Goal: Information Seeking & Learning: Learn about a topic

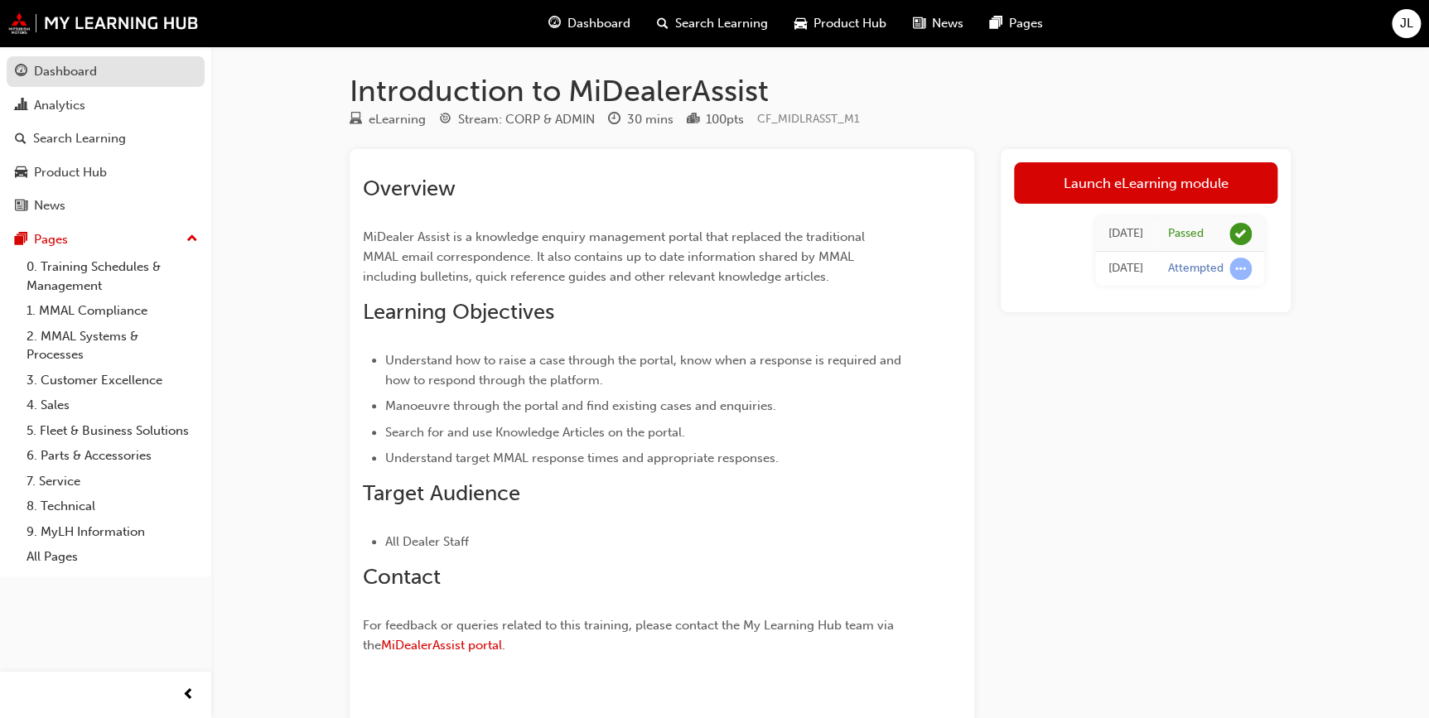
click at [75, 65] on div "Dashboard" at bounding box center [65, 71] width 63 height 19
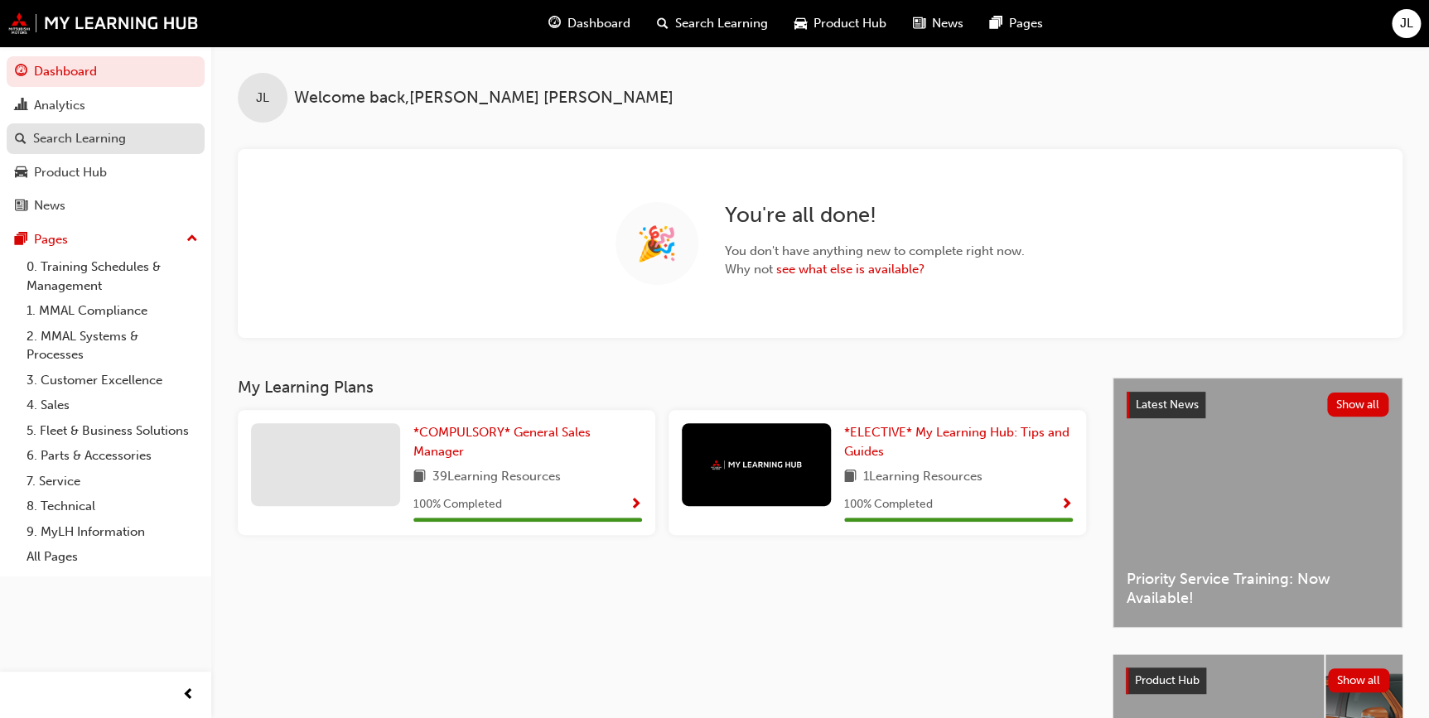
click at [60, 136] on div "Search Learning" at bounding box center [79, 138] width 93 height 19
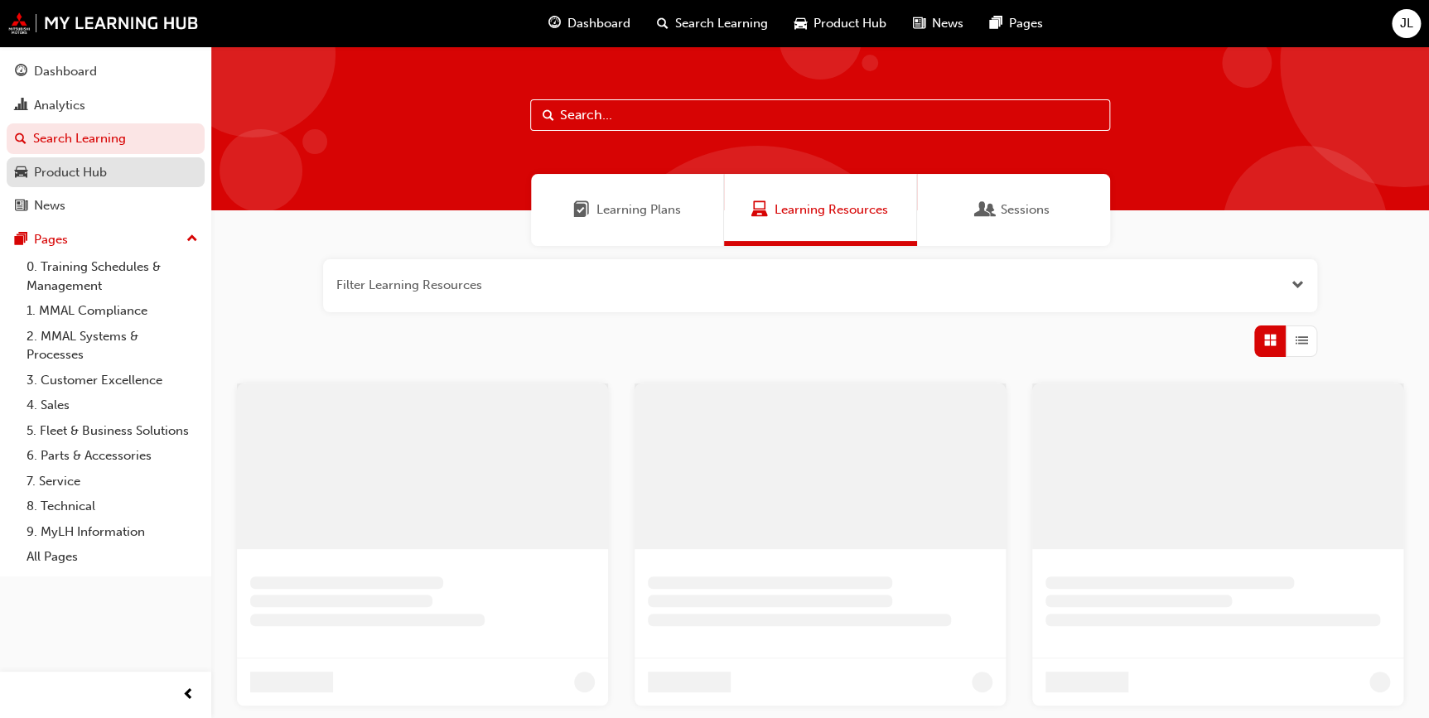
click at [113, 171] on div "Product Hub" at bounding box center [105, 172] width 181 height 21
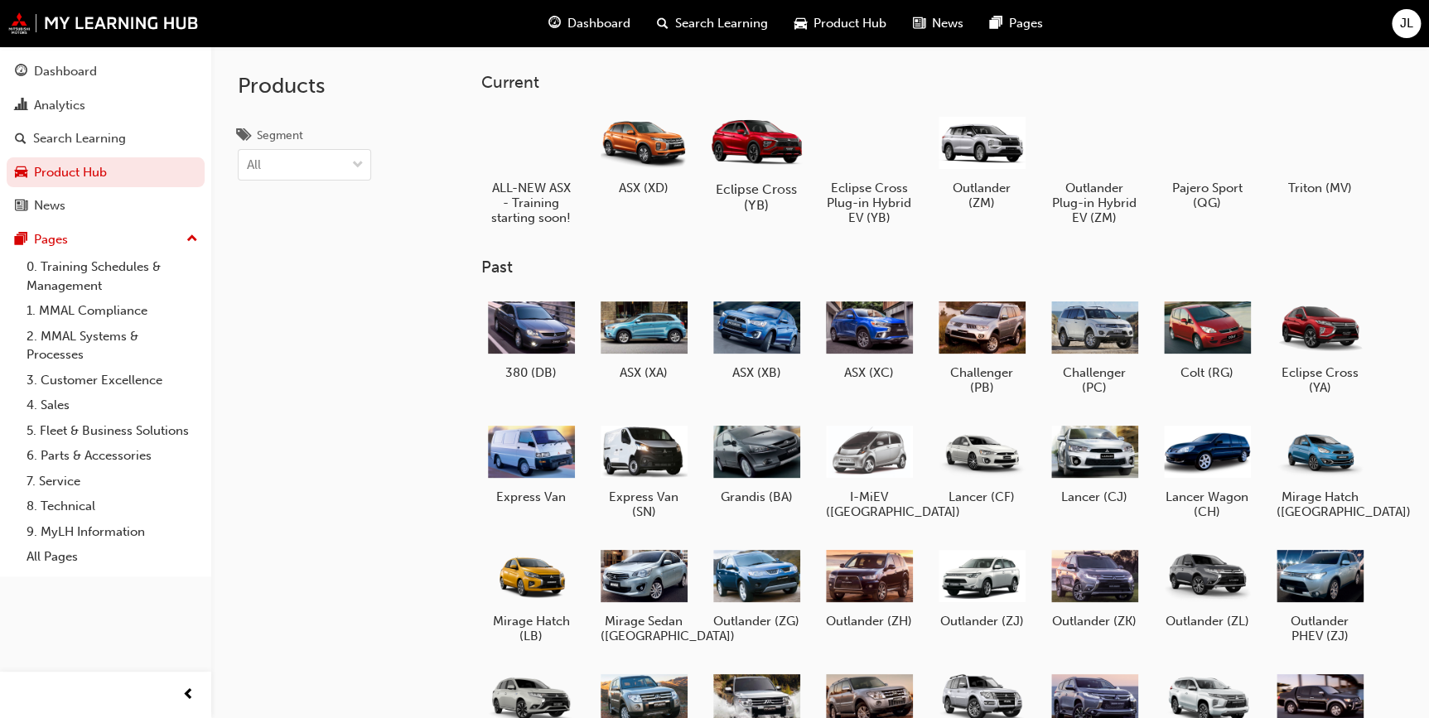
click at [775, 171] on div at bounding box center [756, 140] width 92 height 65
click at [898, 146] on div at bounding box center [868, 141] width 92 height 66
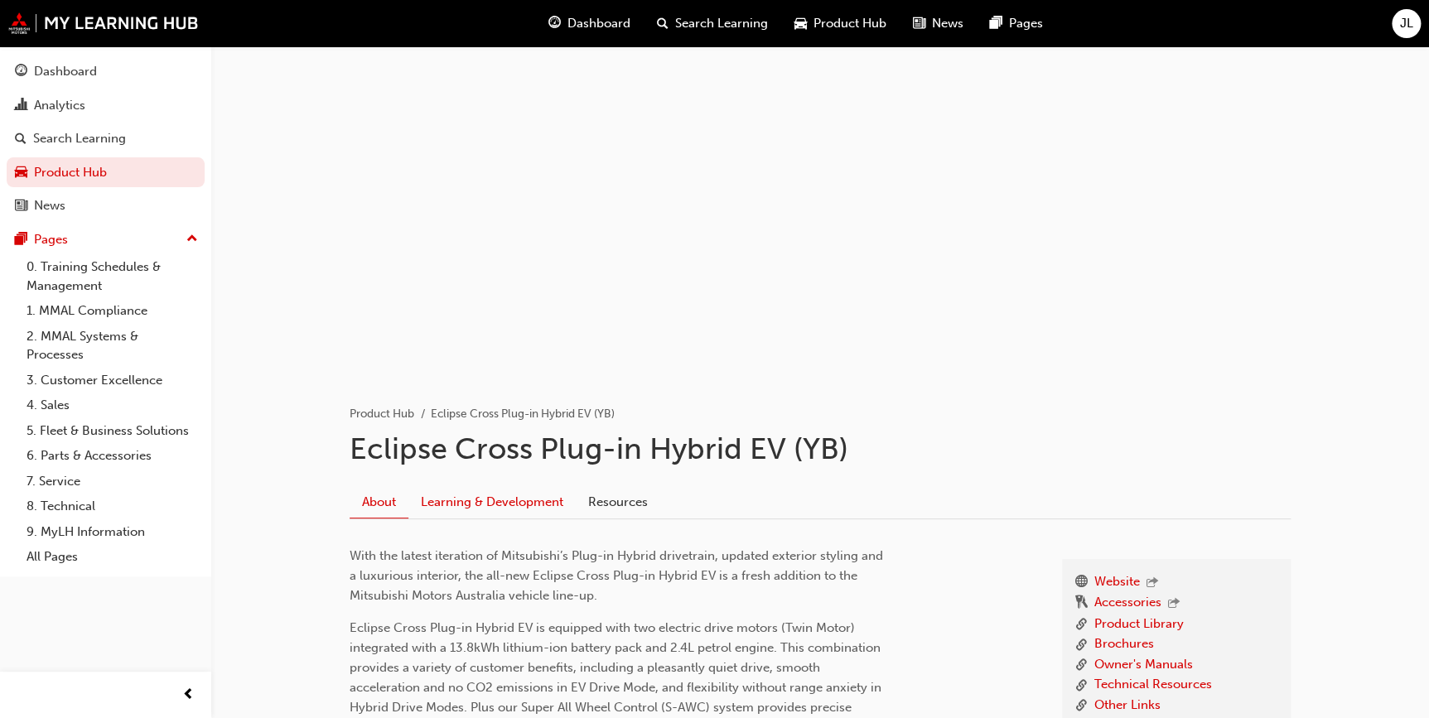
click at [499, 494] on link "Learning & Development" at bounding box center [491, 501] width 167 height 31
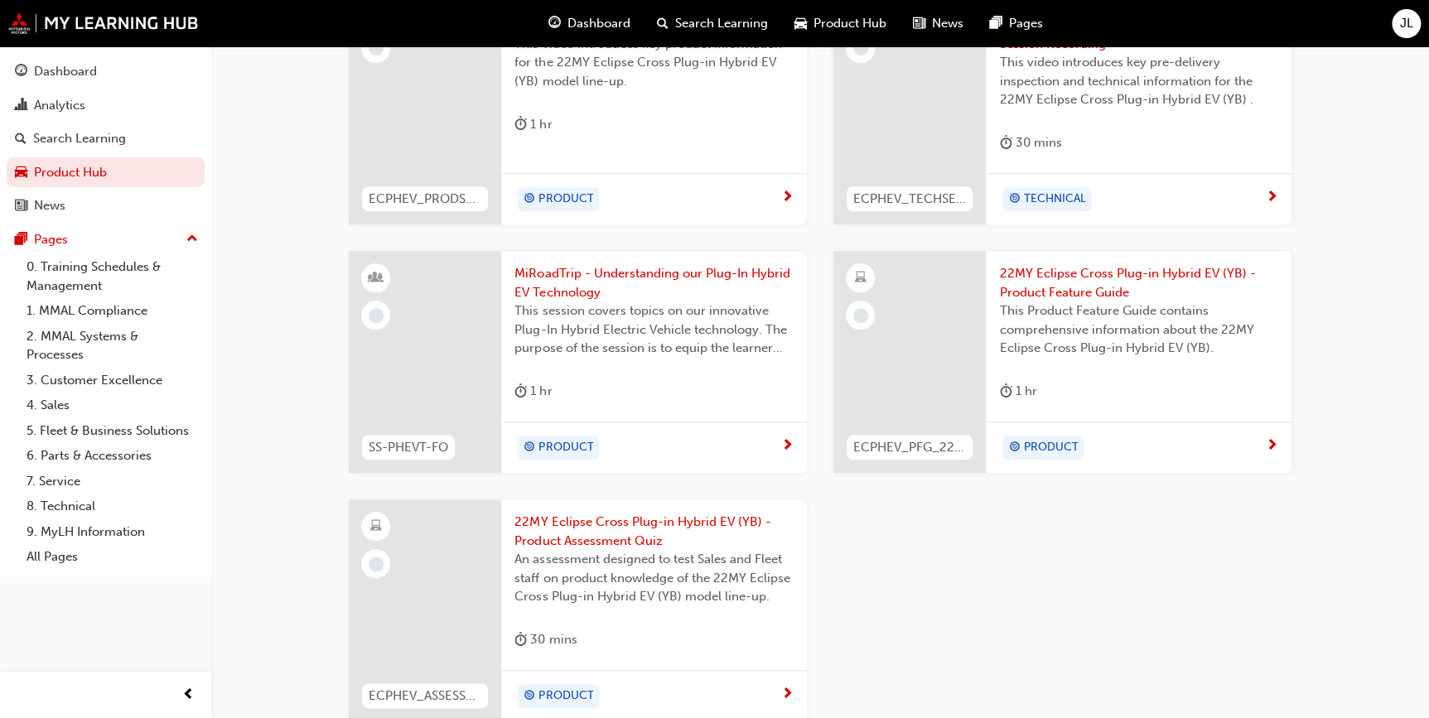
scroll to position [602, 0]
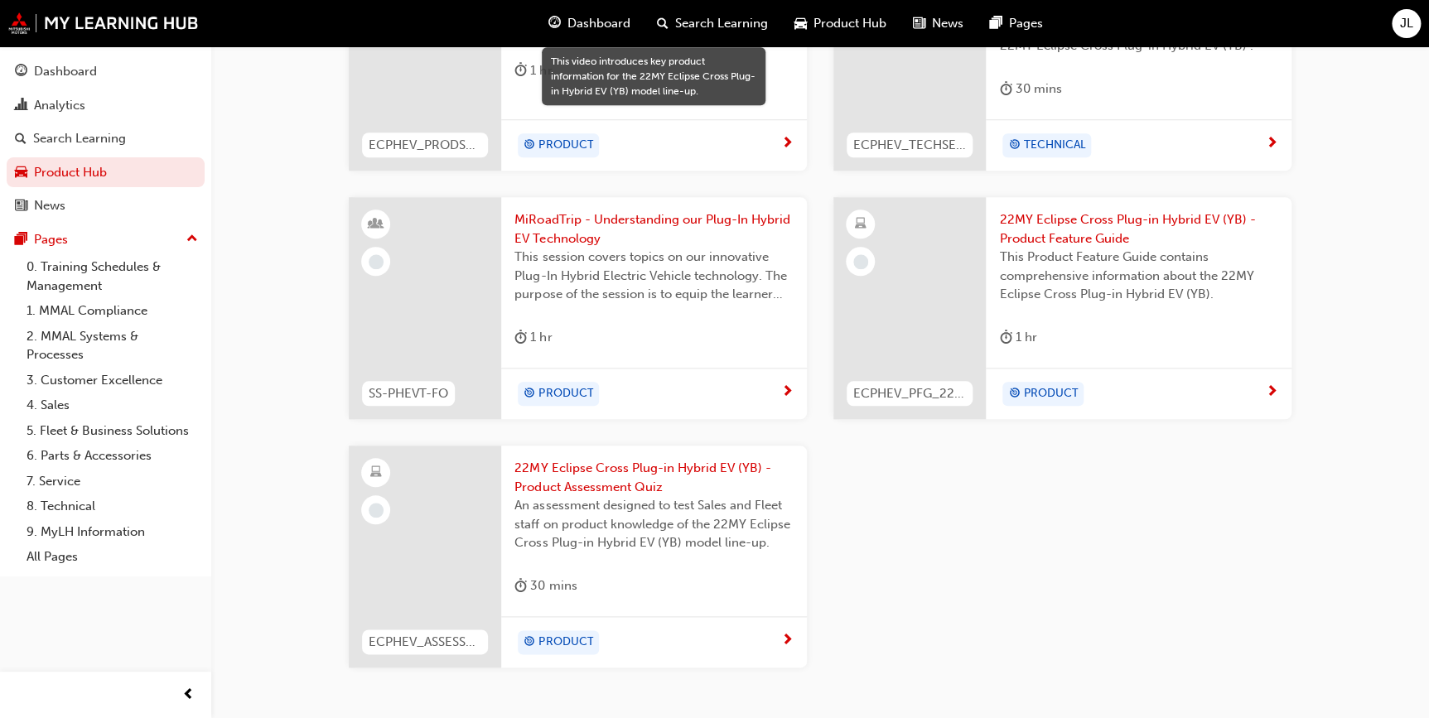
click at [542, 251] on span "This session covers topics on our innovative Plug-In Hybrid Electric Vehicle te…" at bounding box center [653, 276] width 279 height 56
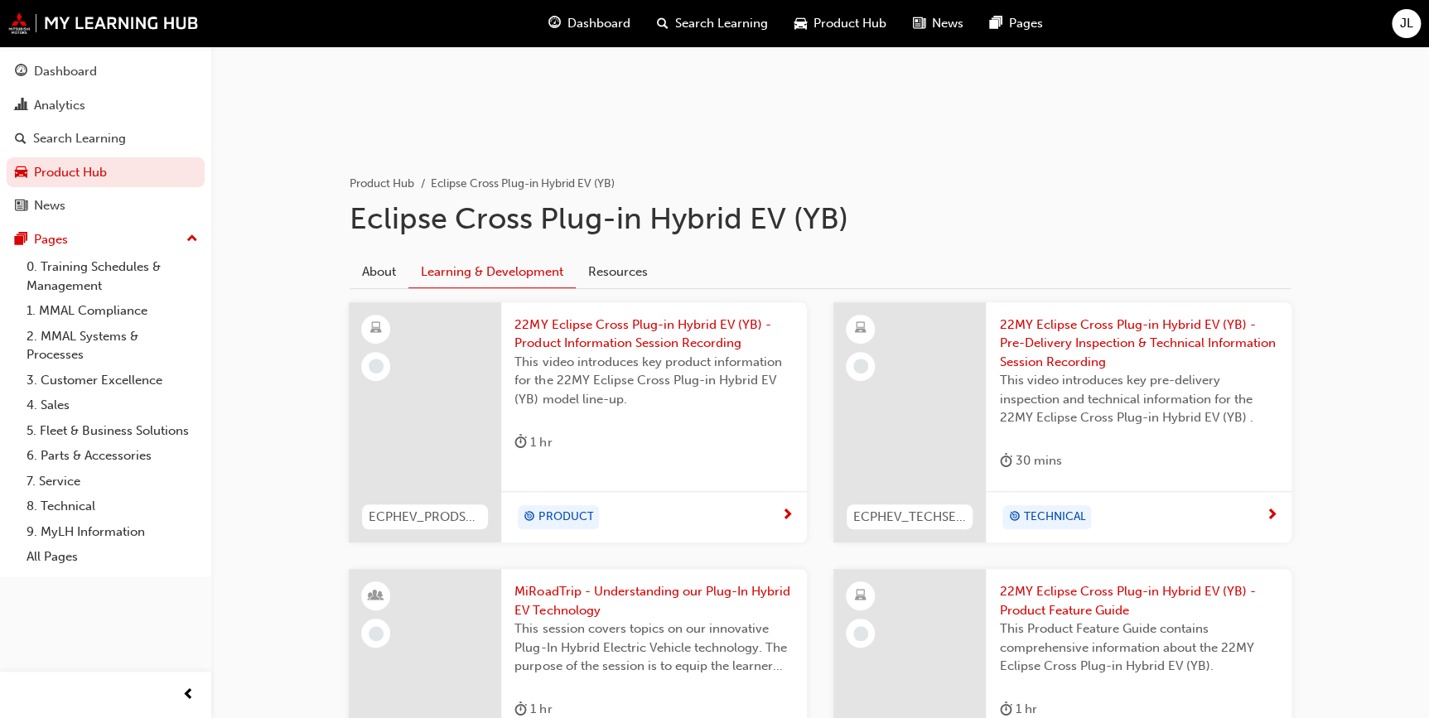
scroll to position [225, 0]
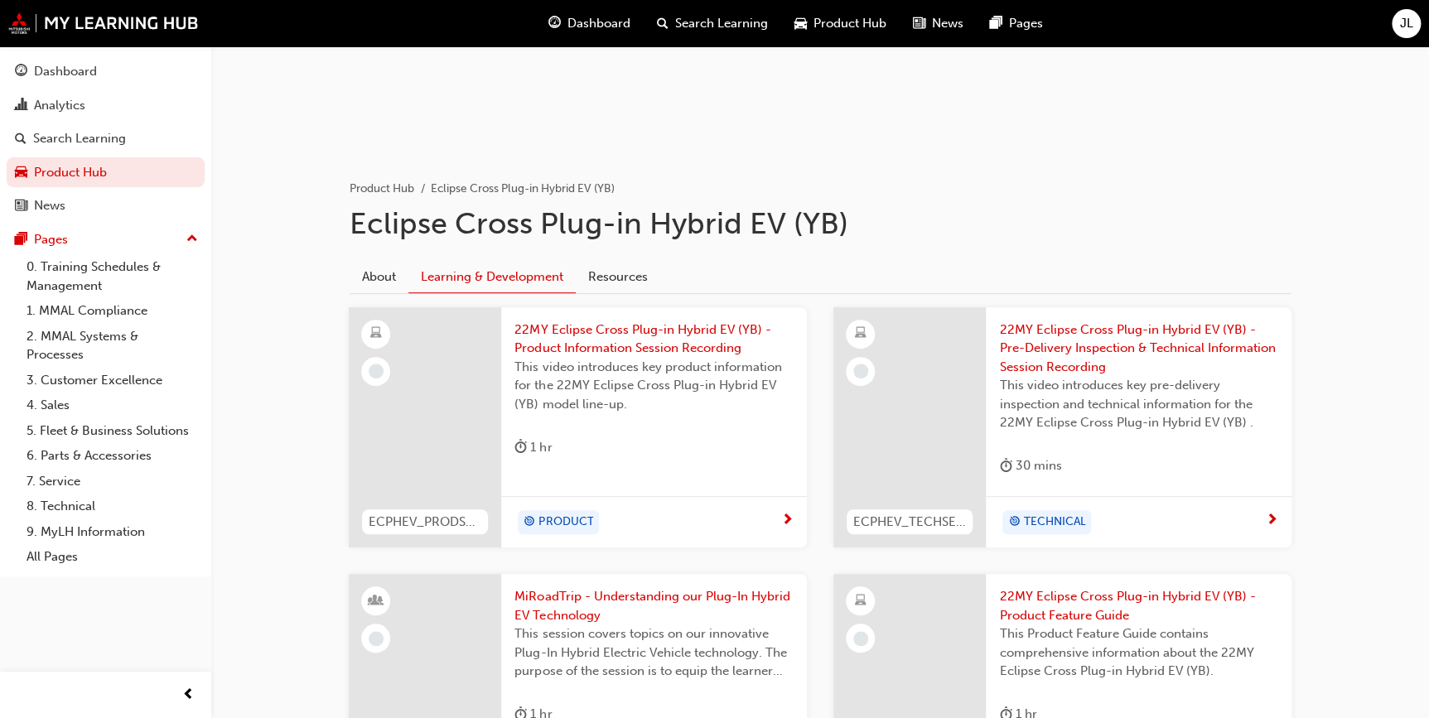
click at [635, 336] on span "22MY Eclipse Cross Plug-in Hybrid EV (YB) - Product Information Session Recordi…" at bounding box center [653, 338] width 279 height 37
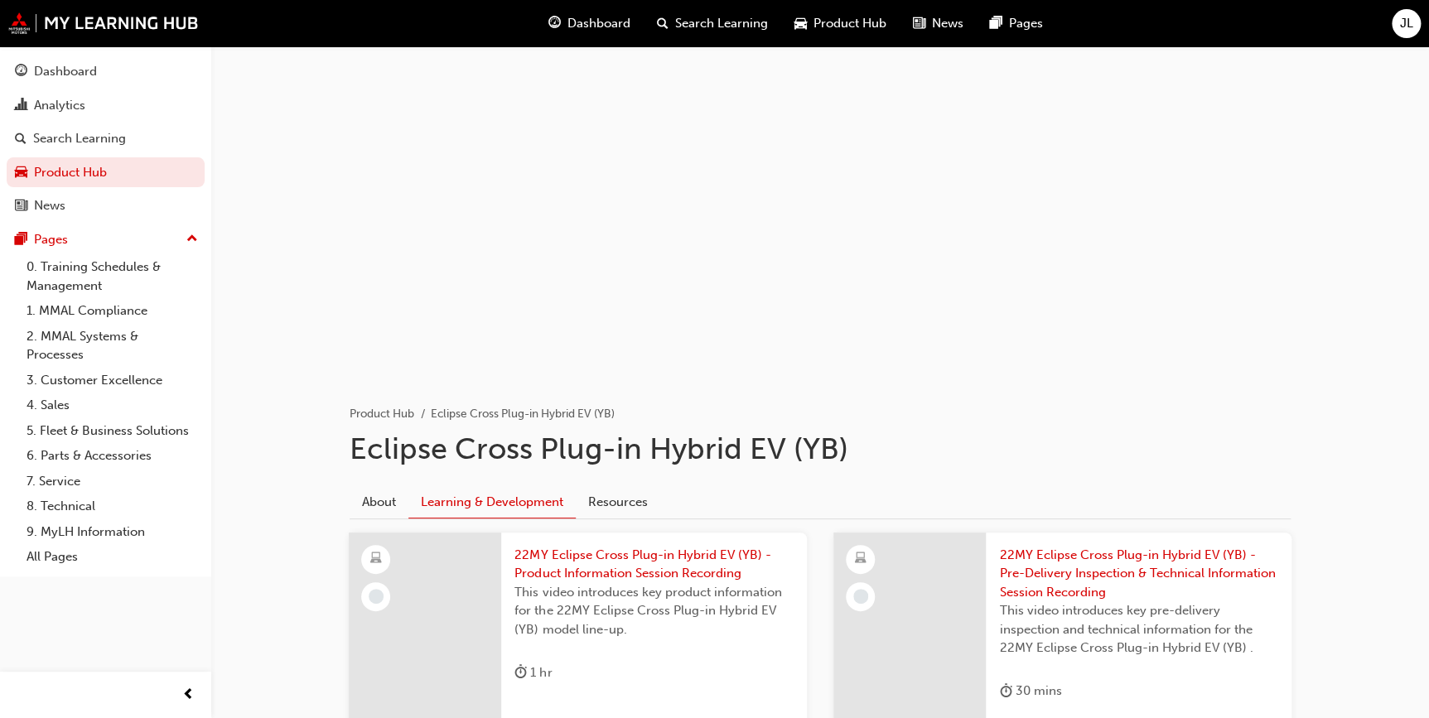
scroll to position [225, 0]
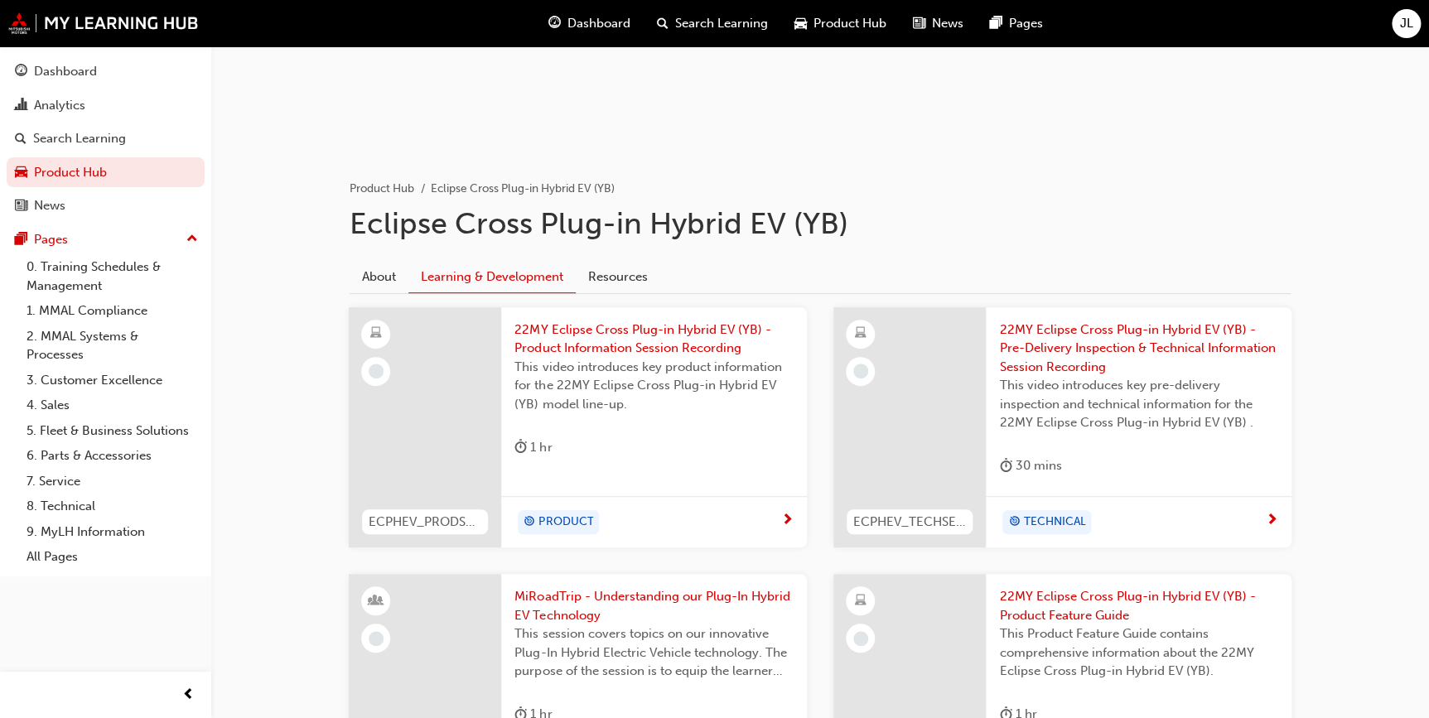
click at [591, 590] on span "MiRoadTrip - Understanding our Plug-In Hybrid EV Technology" at bounding box center [653, 605] width 279 height 37
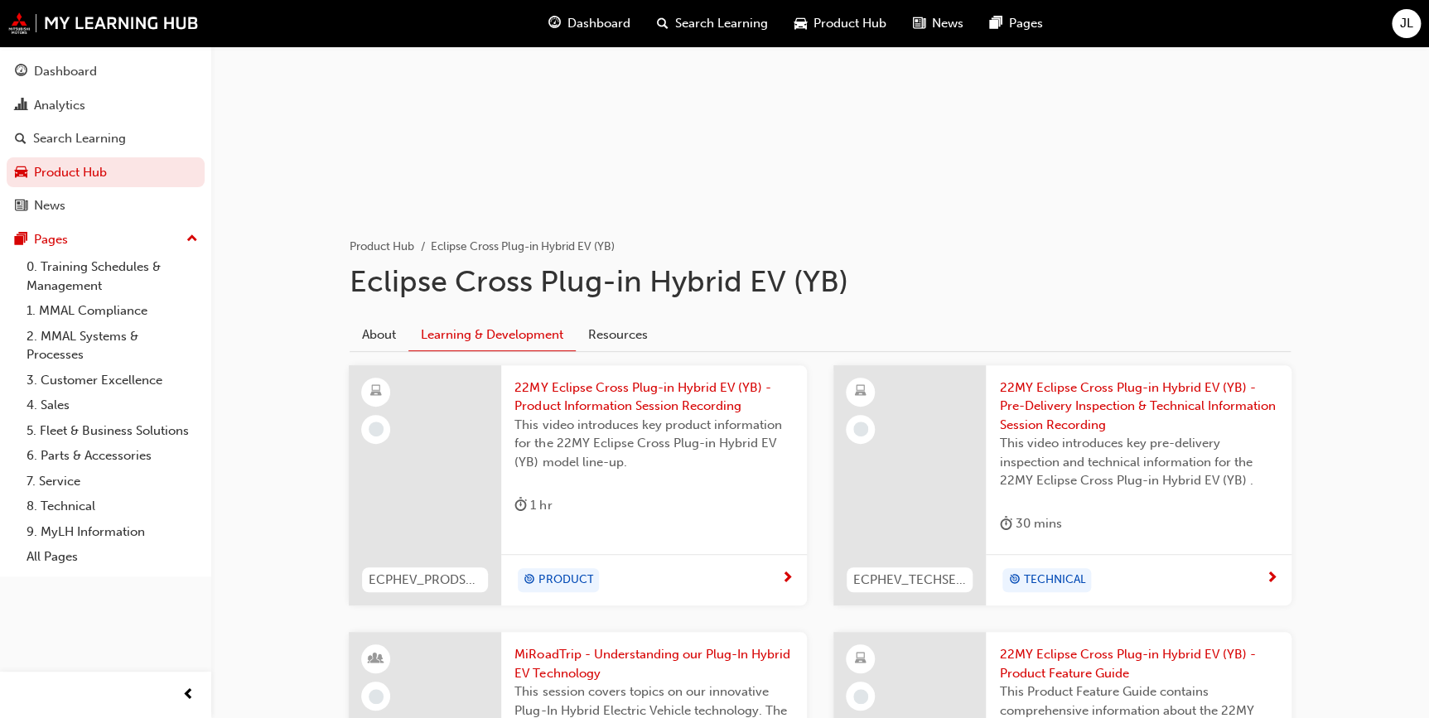
scroll to position [141, 0]
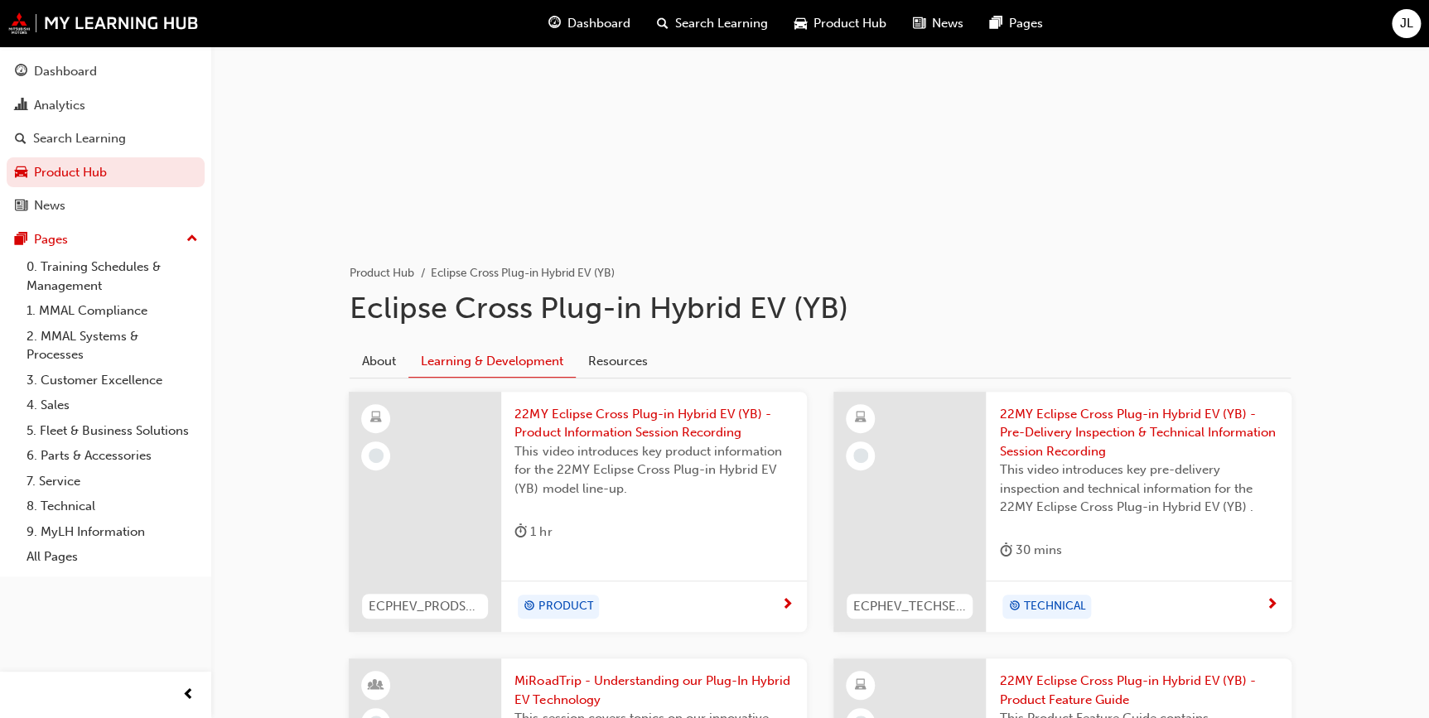
click at [650, 448] on span "This video introduces key product information for the 22MY Eclipse Cross Plug-i…" at bounding box center [653, 470] width 279 height 56
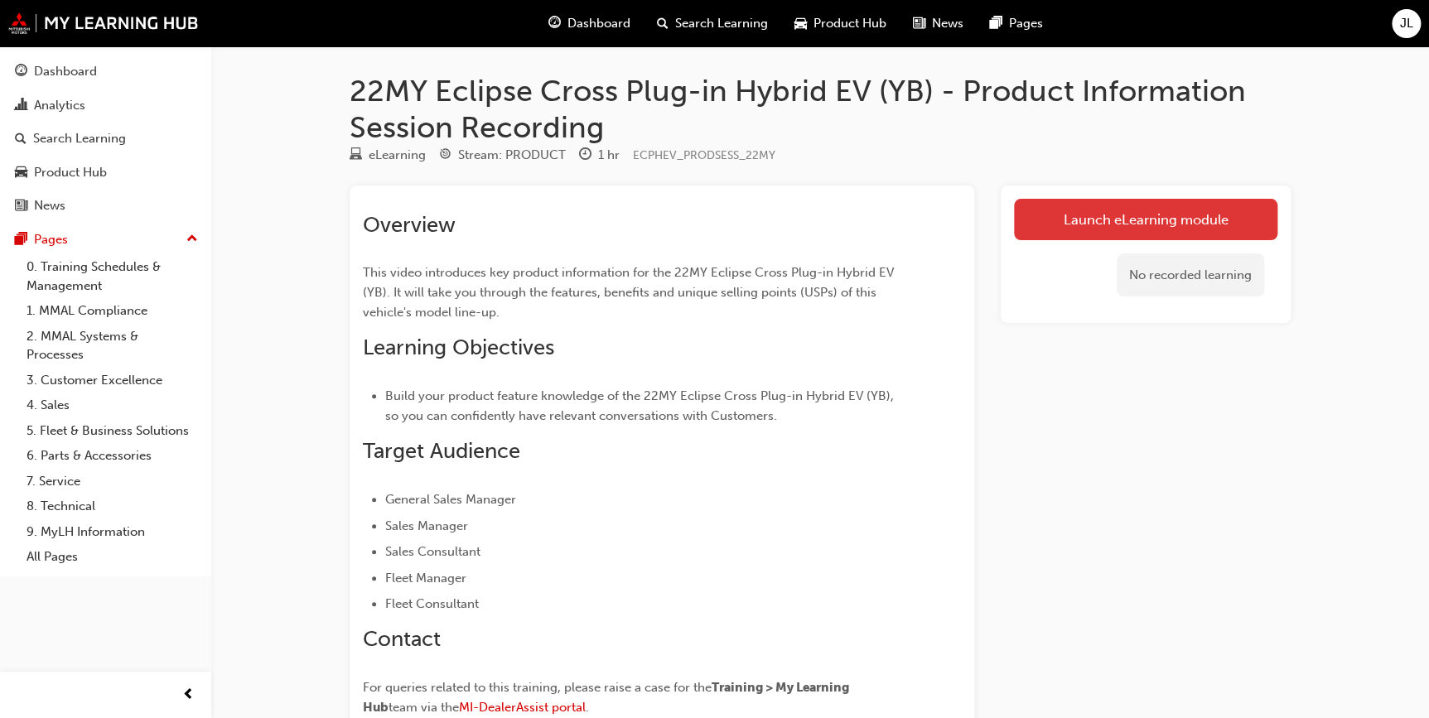
click at [1140, 225] on link "Launch eLearning module" at bounding box center [1145, 219] width 263 height 41
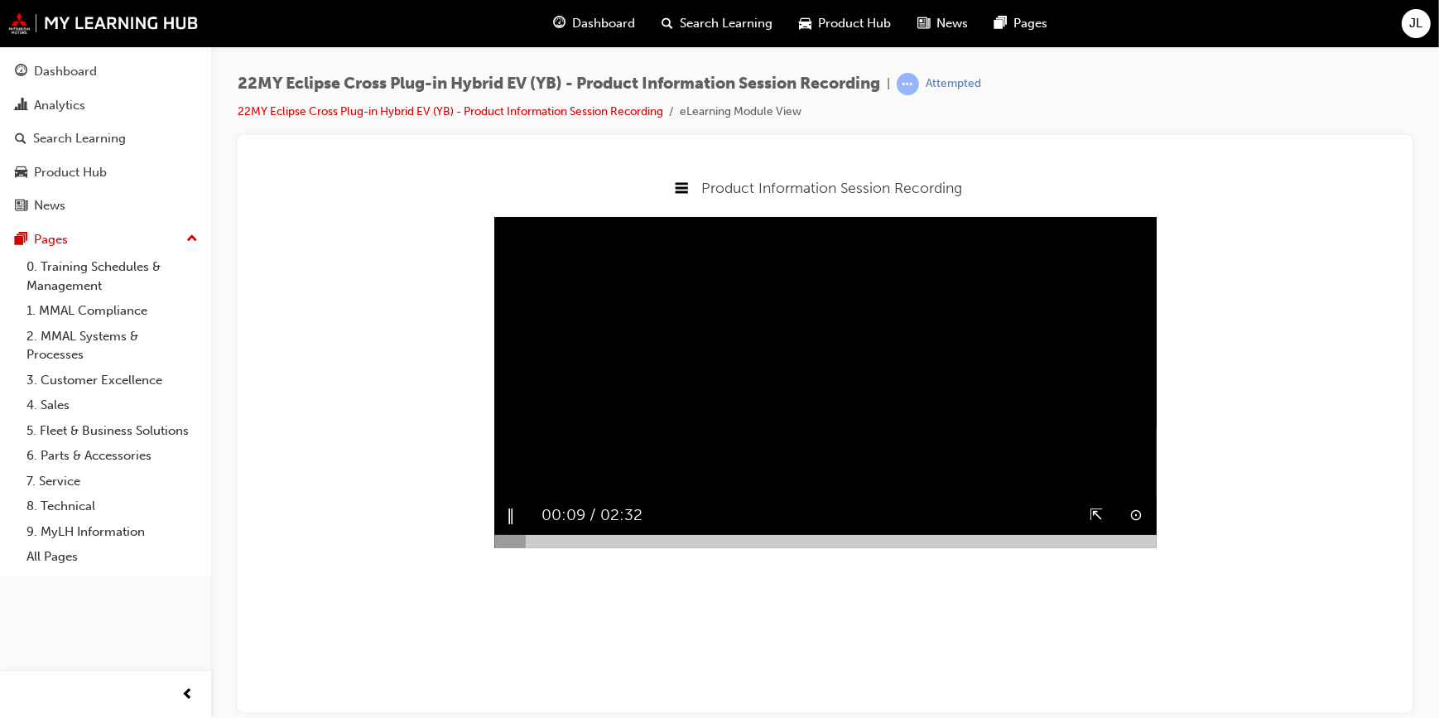
click at [899, 480] on video "Sorry, your browser does not support embedded videos. Download Instead" at bounding box center [825, 381] width 662 height 331
click at [842, 489] on video "Sorry, your browser does not support embedded videos. Download Instead" at bounding box center [825, 381] width 662 height 331
click at [516, 528] on button "▶︎" at bounding box center [513, 515] width 12 height 26
click at [509, 528] on button "‖" at bounding box center [511, 515] width 8 height 26
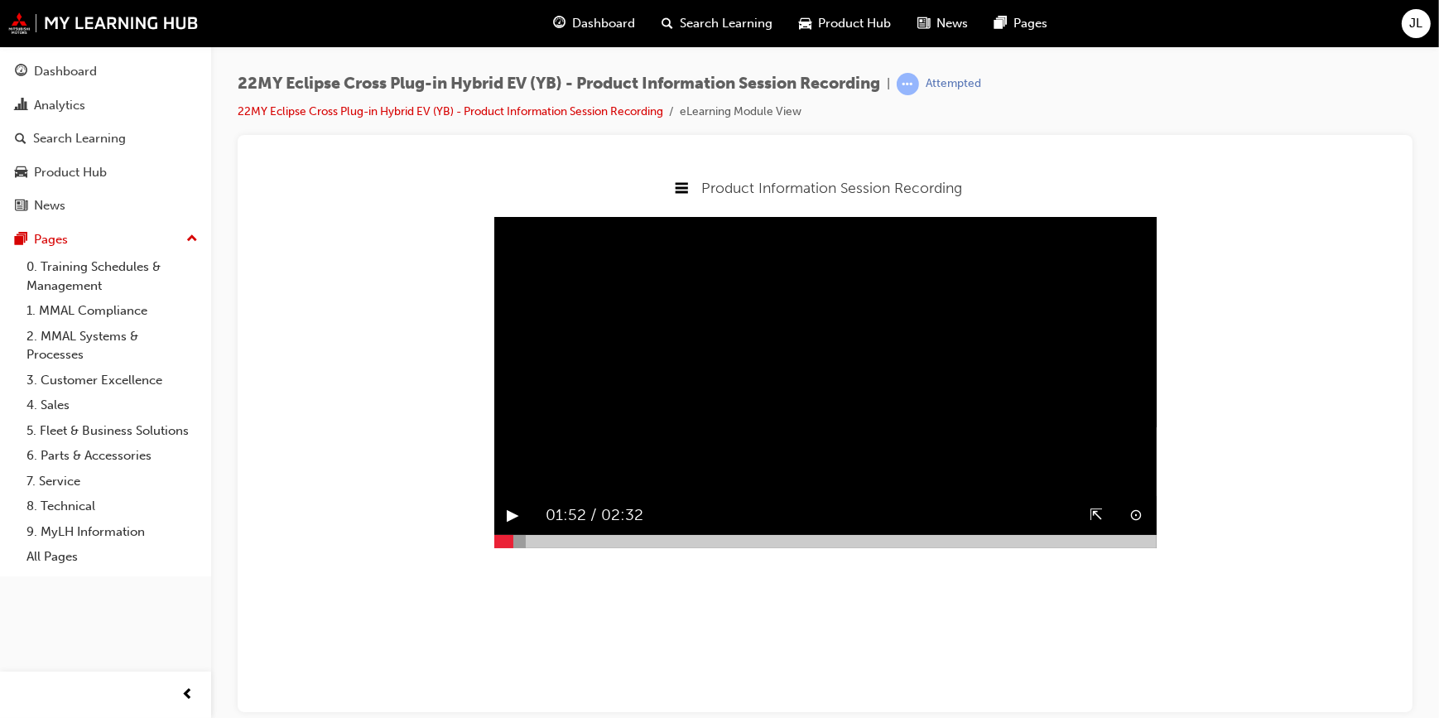
click at [504, 534] on div "▶︎" at bounding box center [513, 514] width 39 height 39
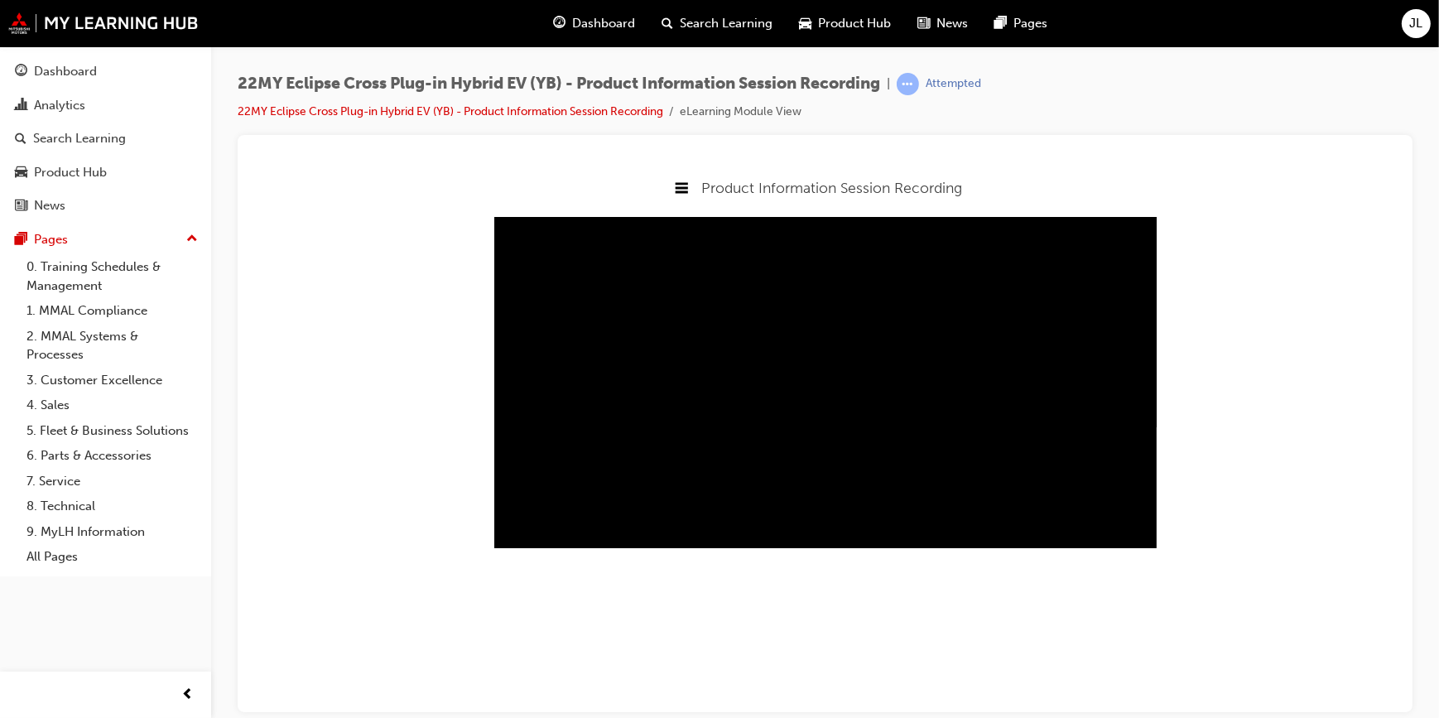
click at [1038, 634] on body "Product Information Session Recording Welcome Product Information Session Recor…" at bounding box center [824, 436] width 1149 height 551
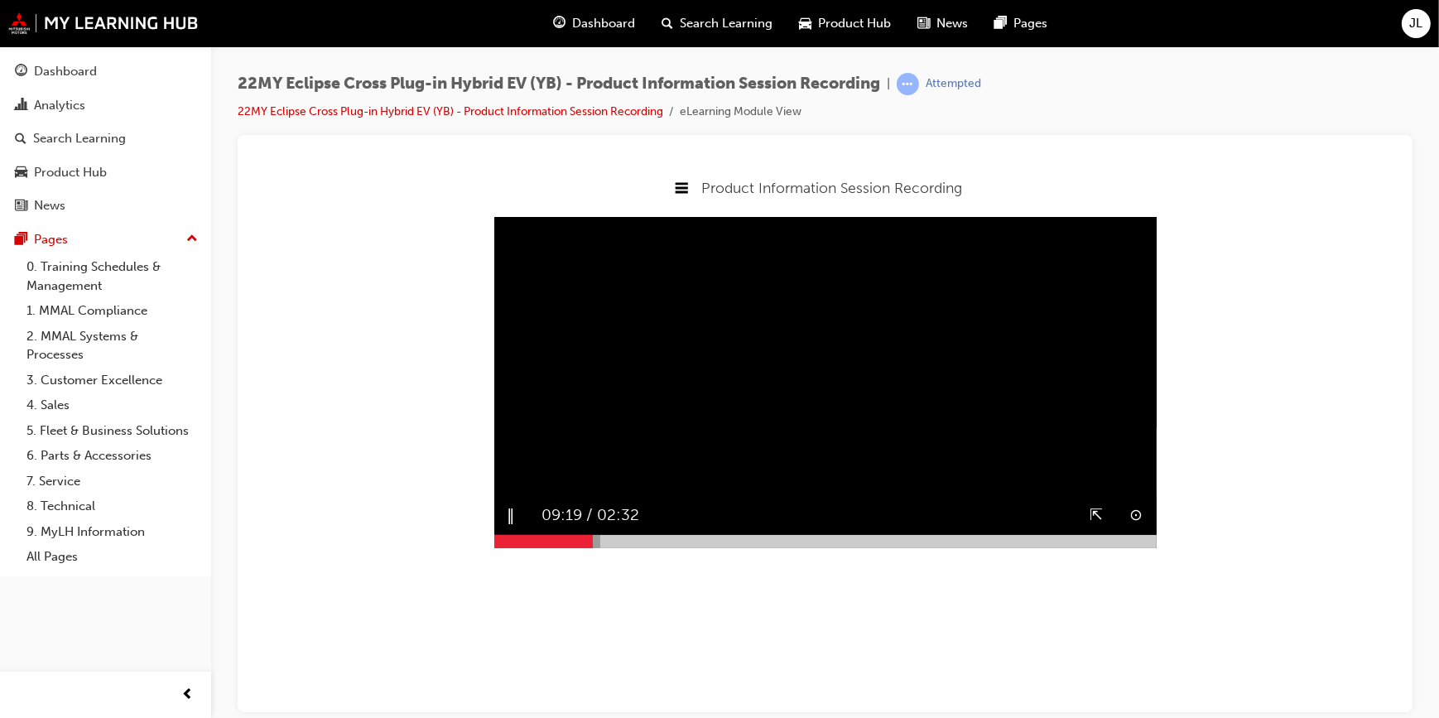
click at [514, 534] on div "‖" at bounding box center [511, 514] width 35 height 39
click at [512, 528] on button "▶︎" at bounding box center [513, 515] width 12 height 26
click at [667, 465] on video "Sorry, your browser does not support embedded videos. Download Instead" at bounding box center [825, 381] width 662 height 331
click at [510, 528] on button "▶︎" at bounding box center [513, 515] width 12 height 26
drag, startPoint x: 773, startPoint y: 409, endPoint x: 802, endPoint y: 425, distance: 32.3
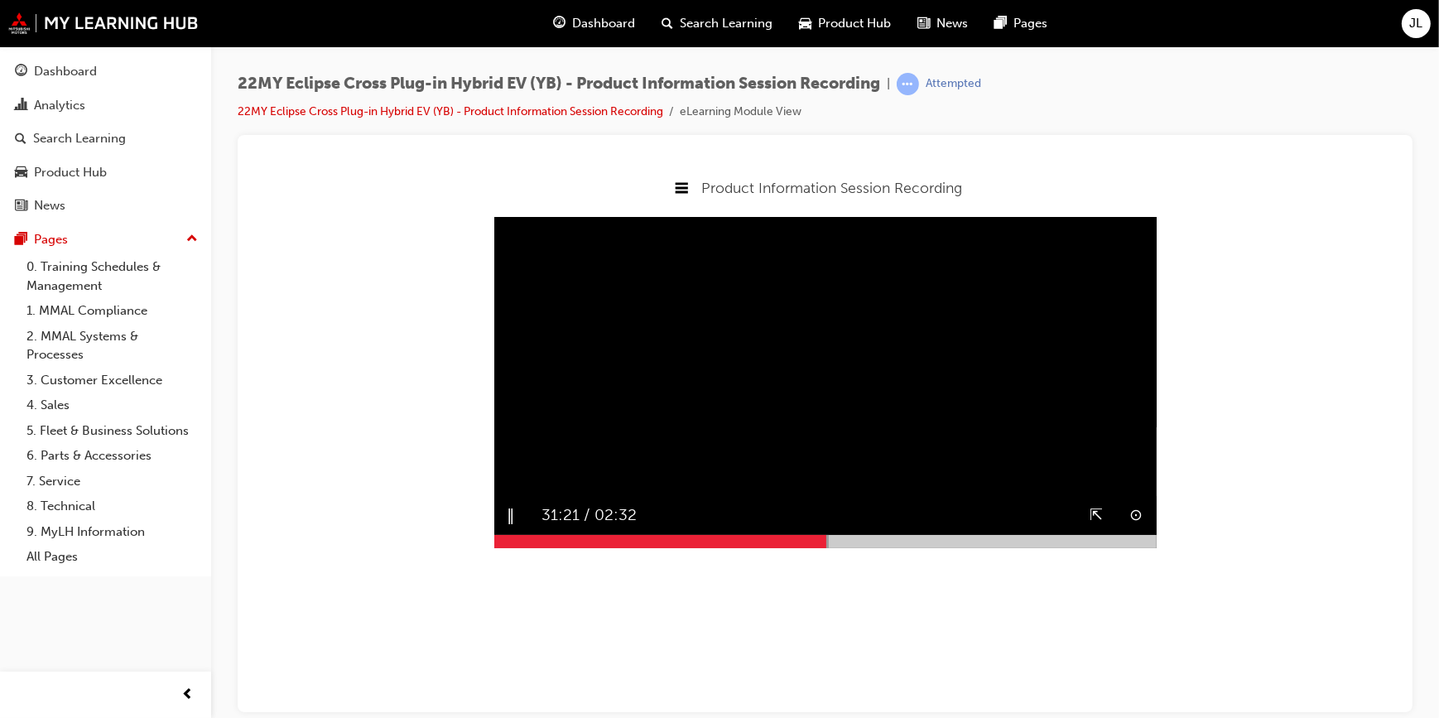
click at [773, 409] on video "Sorry, your browser does not support embedded videos. Download Instead" at bounding box center [825, 381] width 662 height 331
click at [509, 528] on button "▶︎" at bounding box center [513, 515] width 12 height 26
click at [686, 419] on video "Sorry, your browser does not support embedded videos. Download Instead" at bounding box center [825, 381] width 662 height 331
click at [684, 414] on video "Sorry, your browser does not support embedded videos. Download Instead" at bounding box center [825, 381] width 662 height 331
click at [939, 417] on video "Sorry, your browser does not support embedded videos. Download Instead" at bounding box center [825, 381] width 662 height 331
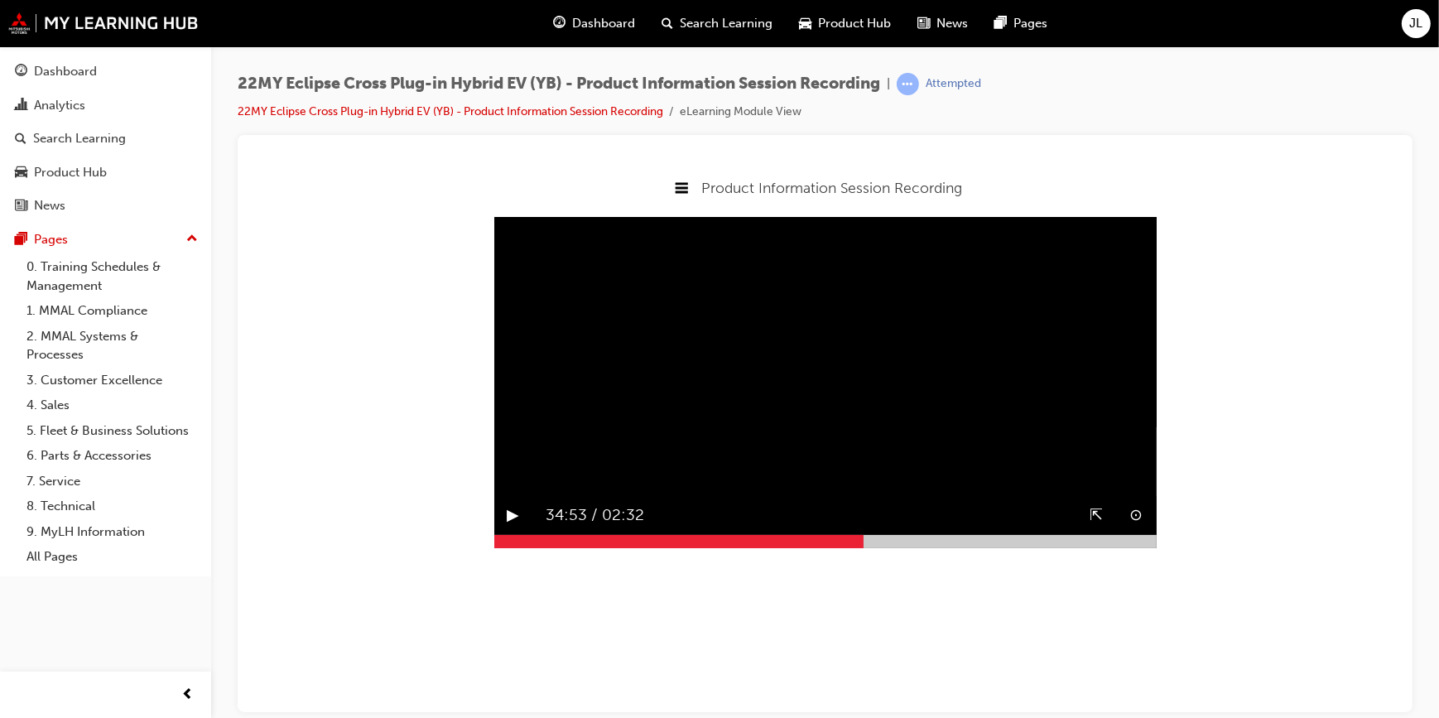
click at [513, 528] on button "▶︎" at bounding box center [513, 515] width 12 height 26
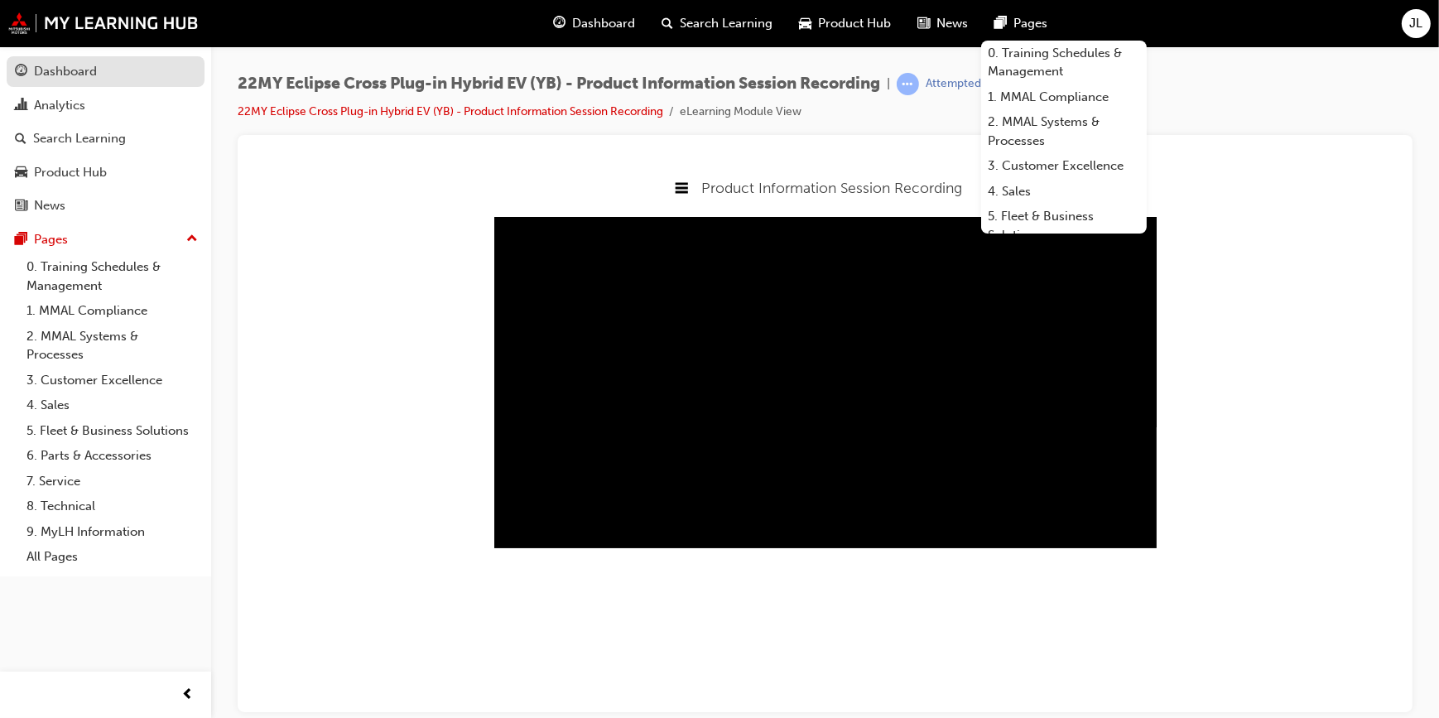
click at [71, 77] on div "Dashboard" at bounding box center [65, 71] width 63 height 19
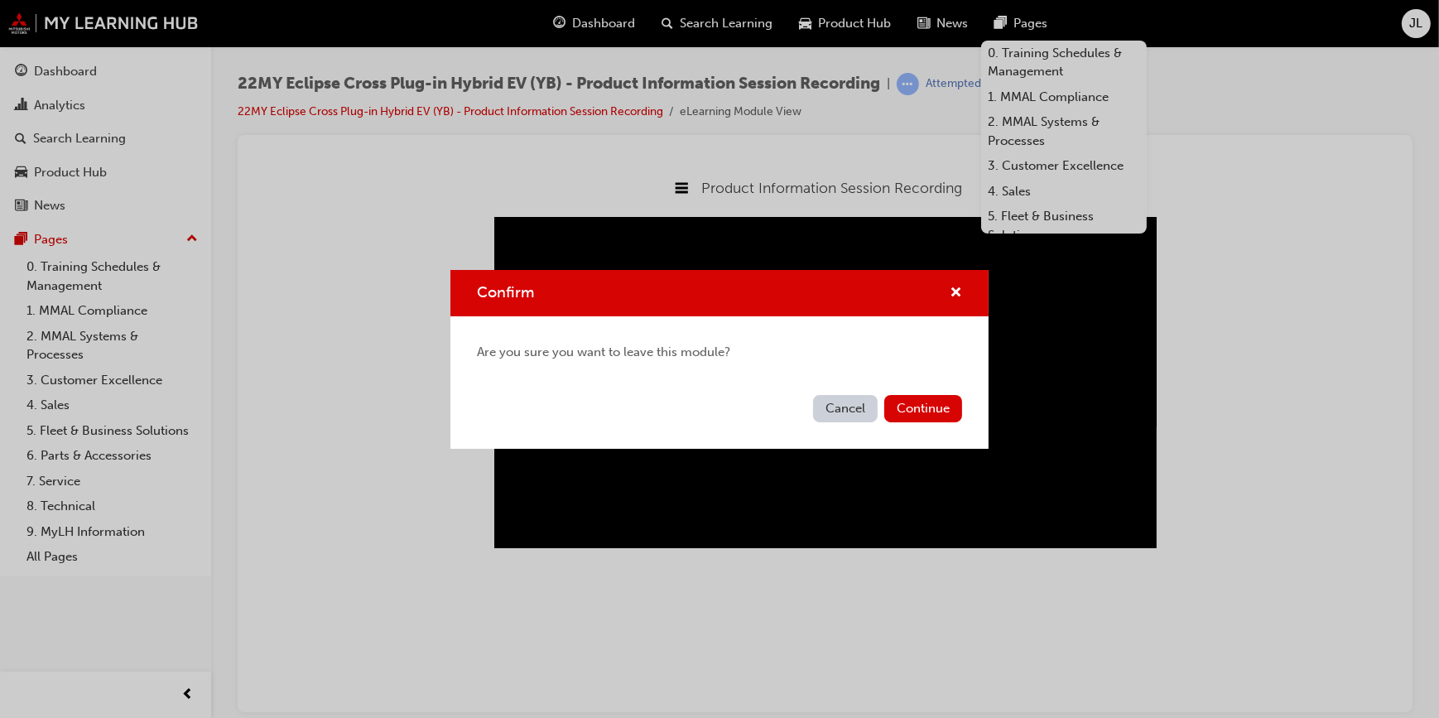
click at [836, 423] on div "Cancel Continue" at bounding box center [719, 418] width 538 height 60
drag, startPoint x: 856, startPoint y: 391, endPoint x: 864, endPoint y: 385, distance: 9.4
click at [857, 386] on div "Confirm Are you sure you want to leave this module? Cancel Continue" at bounding box center [719, 359] width 538 height 179
click at [856, 401] on button "Cancel" at bounding box center [845, 408] width 65 height 27
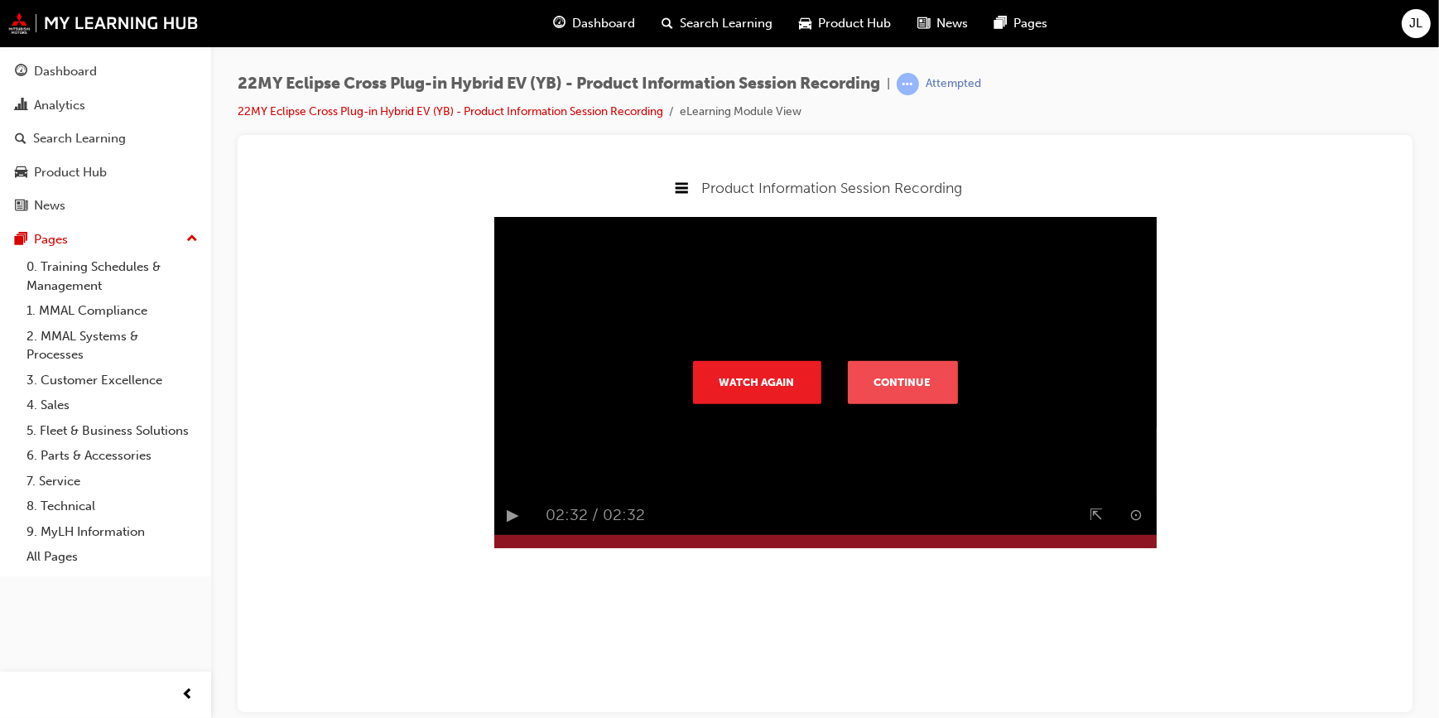
click at [923, 402] on button "Continue" at bounding box center [902, 380] width 110 height 43
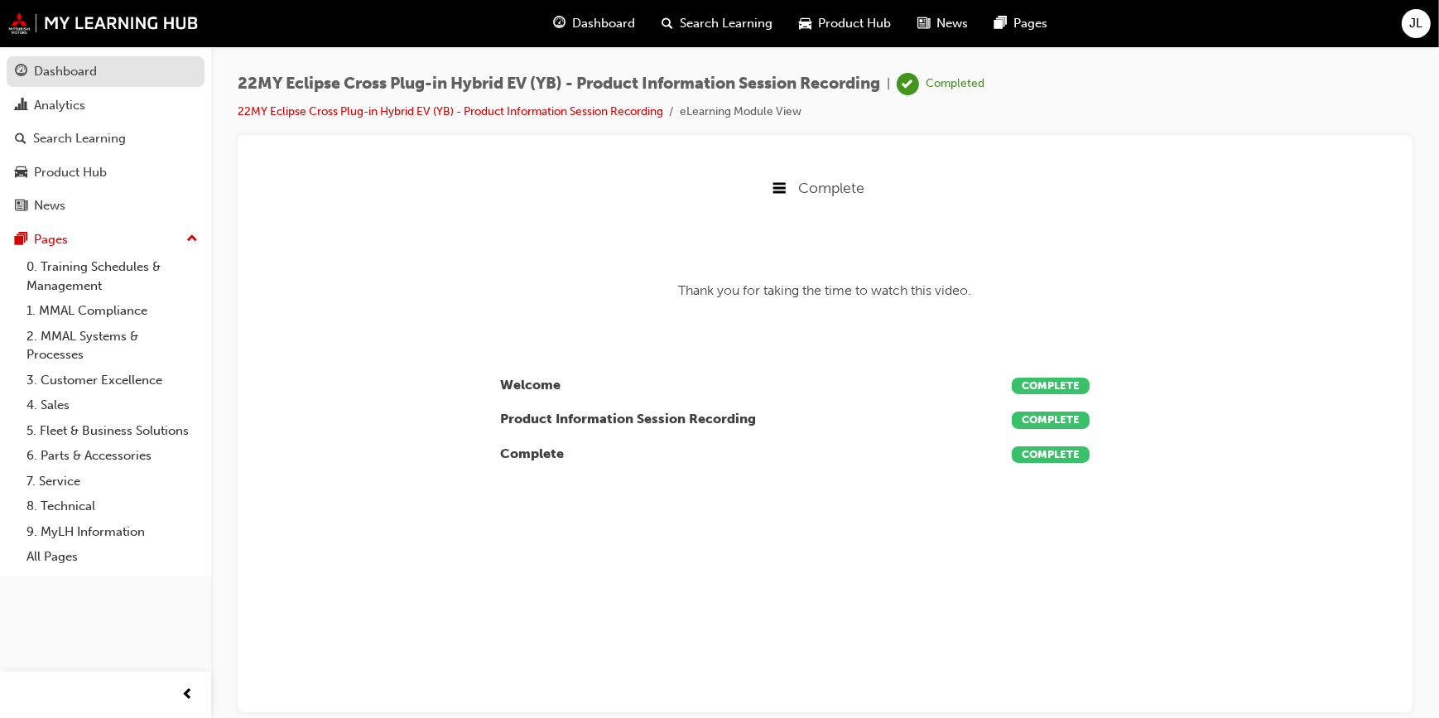
click at [94, 84] on link "Dashboard" at bounding box center [106, 71] width 198 height 31
